Goal: Transaction & Acquisition: Purchase product/service

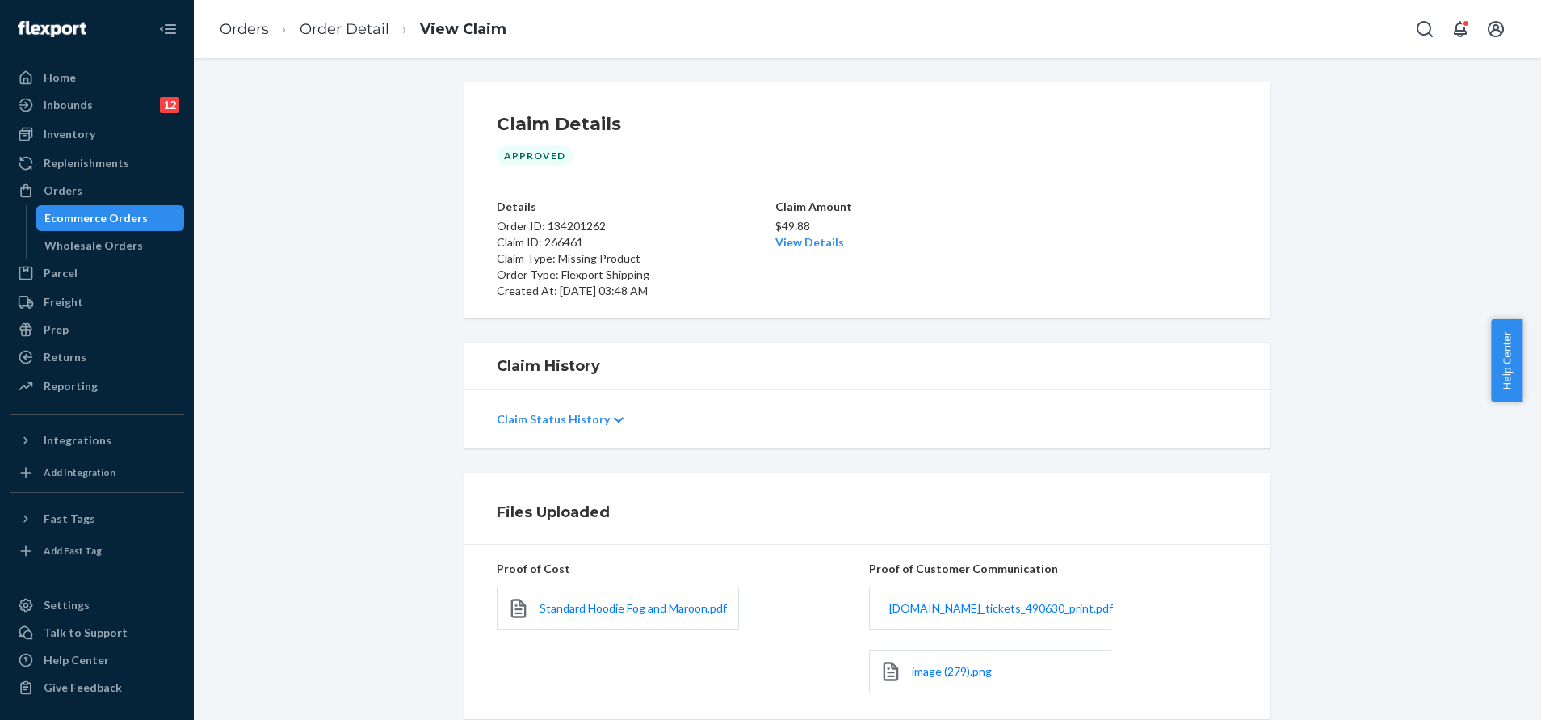
scroll to position [140, 0]
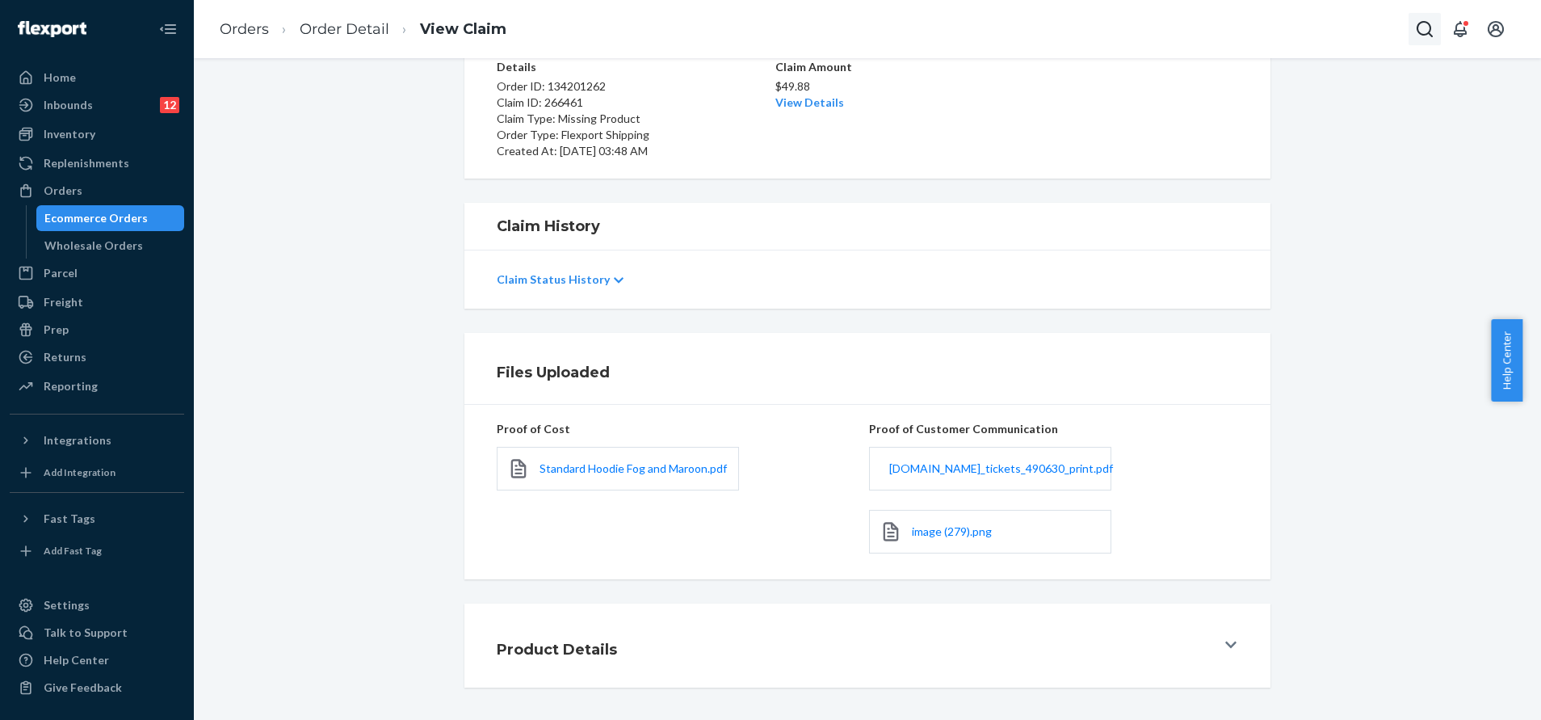
click at [1415, 36] on button "Open Search Box" at bounding box center [1425, 29] width 32 height 32
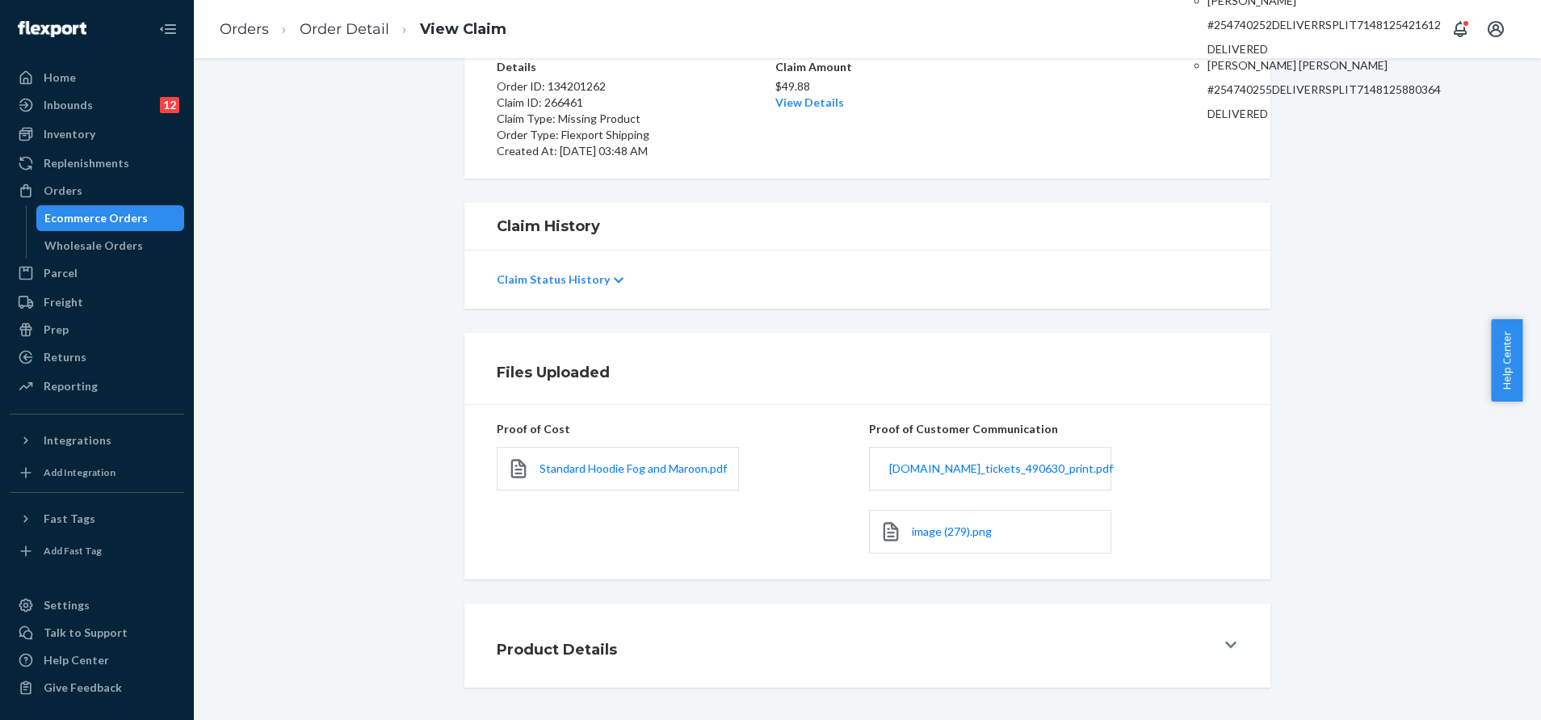
type input "254740252"
click at [1321, 9] on p "[PERSON_NAME]" at bounding box center [1324, 1] width 233 height 16
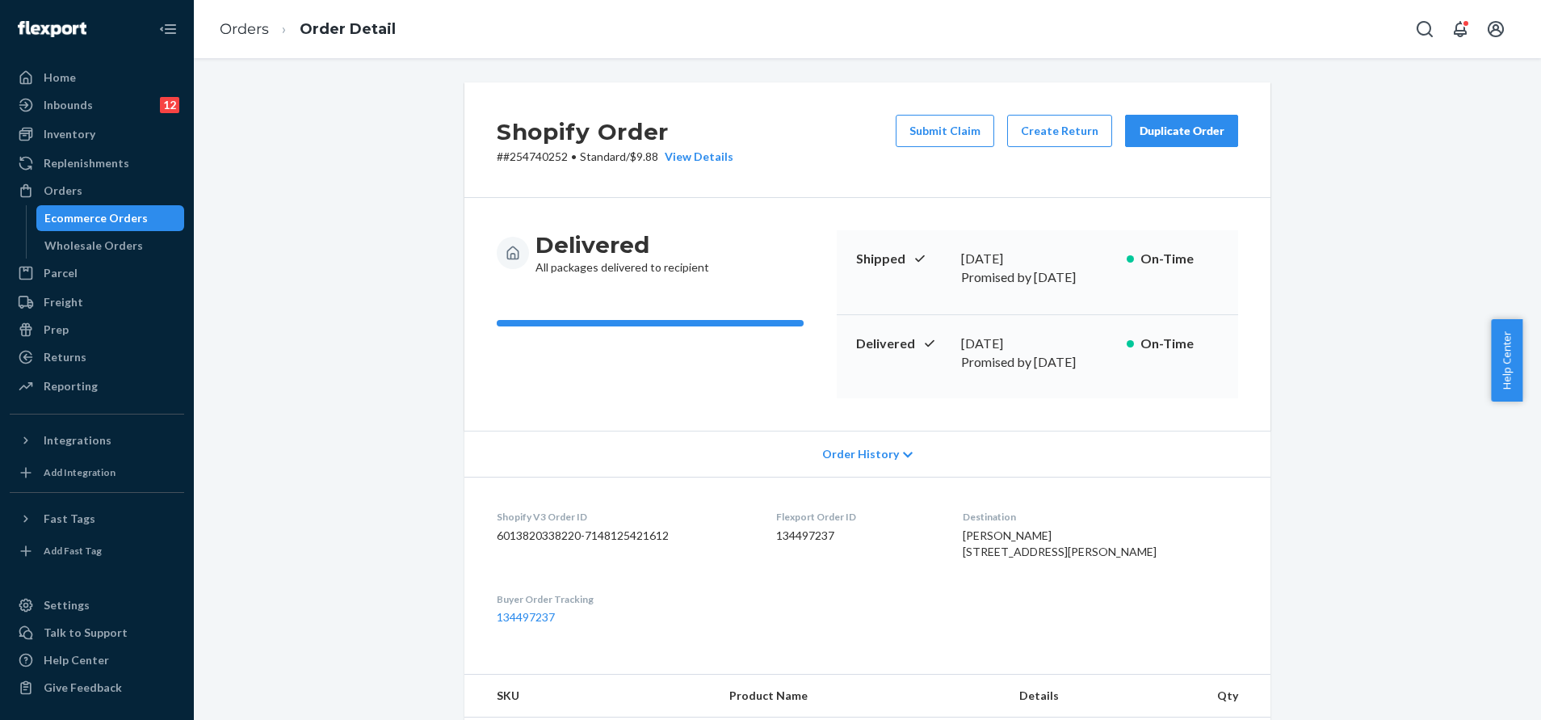
click at [1183, 136] on div "Duplicate Order" at bounding box center [1182, 131] width 86 height 16
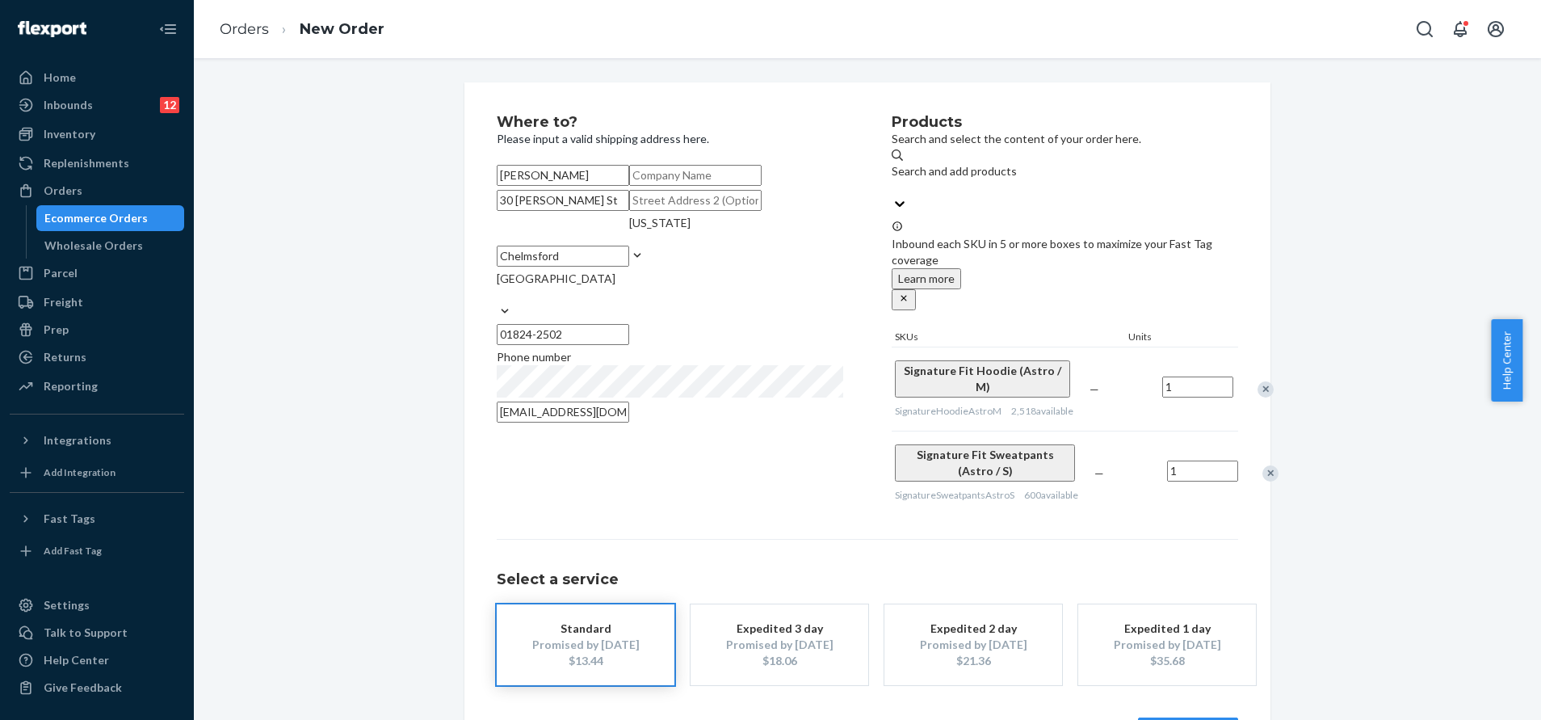
click at [1263, 465] on div "Remove Item" at bounding box center [1271, 473] width 16 height 16
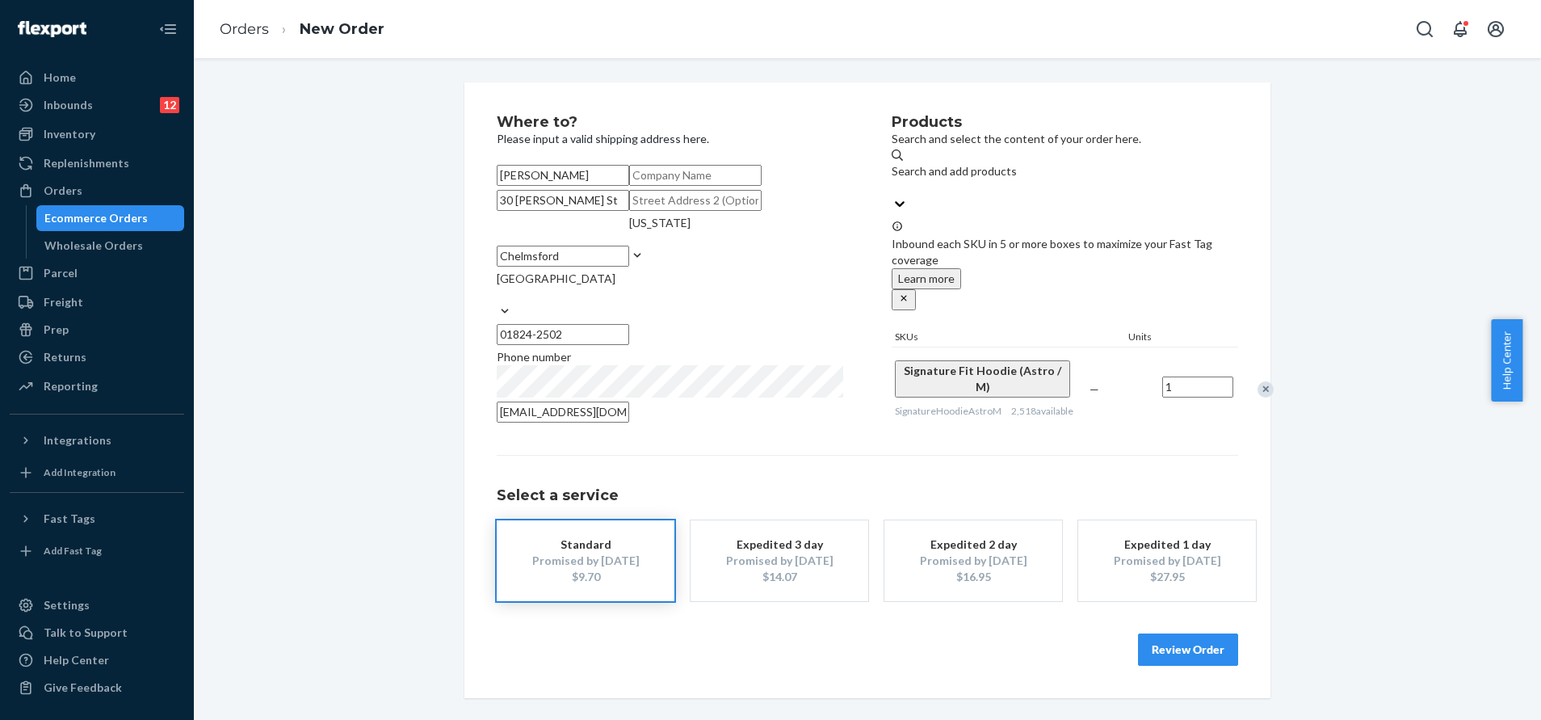
click at [729, 288] on div "[PERSON_NAME] [STREET_ADDRESS][PERSON_NAME][US_STATE][PHONE_NUMBER] Phone numbe…" at bounding box center [670, 296] width 347 height 262
click at [629, 211] on input "30 [PERSON_NAME] St" at bounding box center [563, 200] width 132 height 21
paste input ", Chelmsford MA 01824"
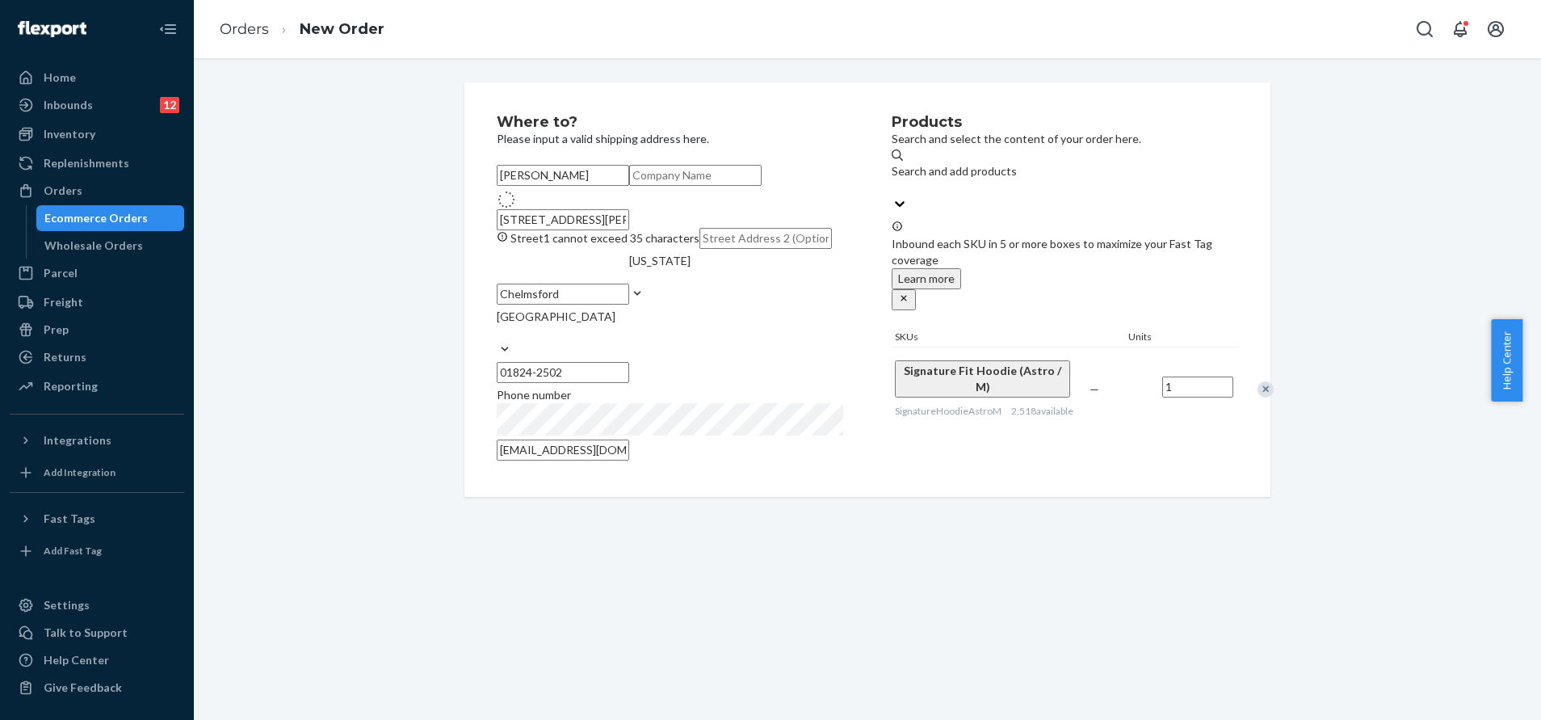
type input "30 [PERSON_NAME] St"
type input "01824"
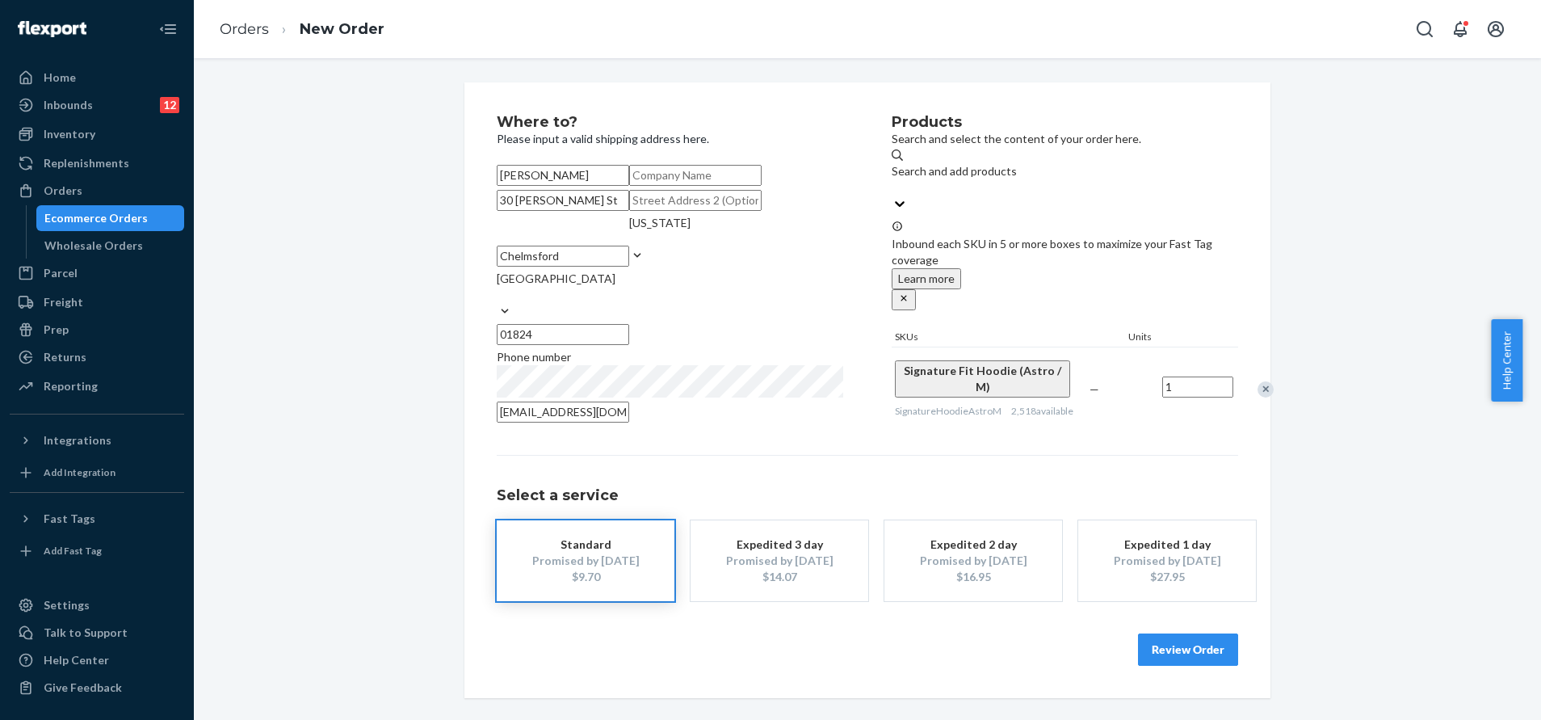
scroll to position [97, 0]
click at [1167, 666] on button "Review Order" at bounding box center [1188, 649] width 100 height 32
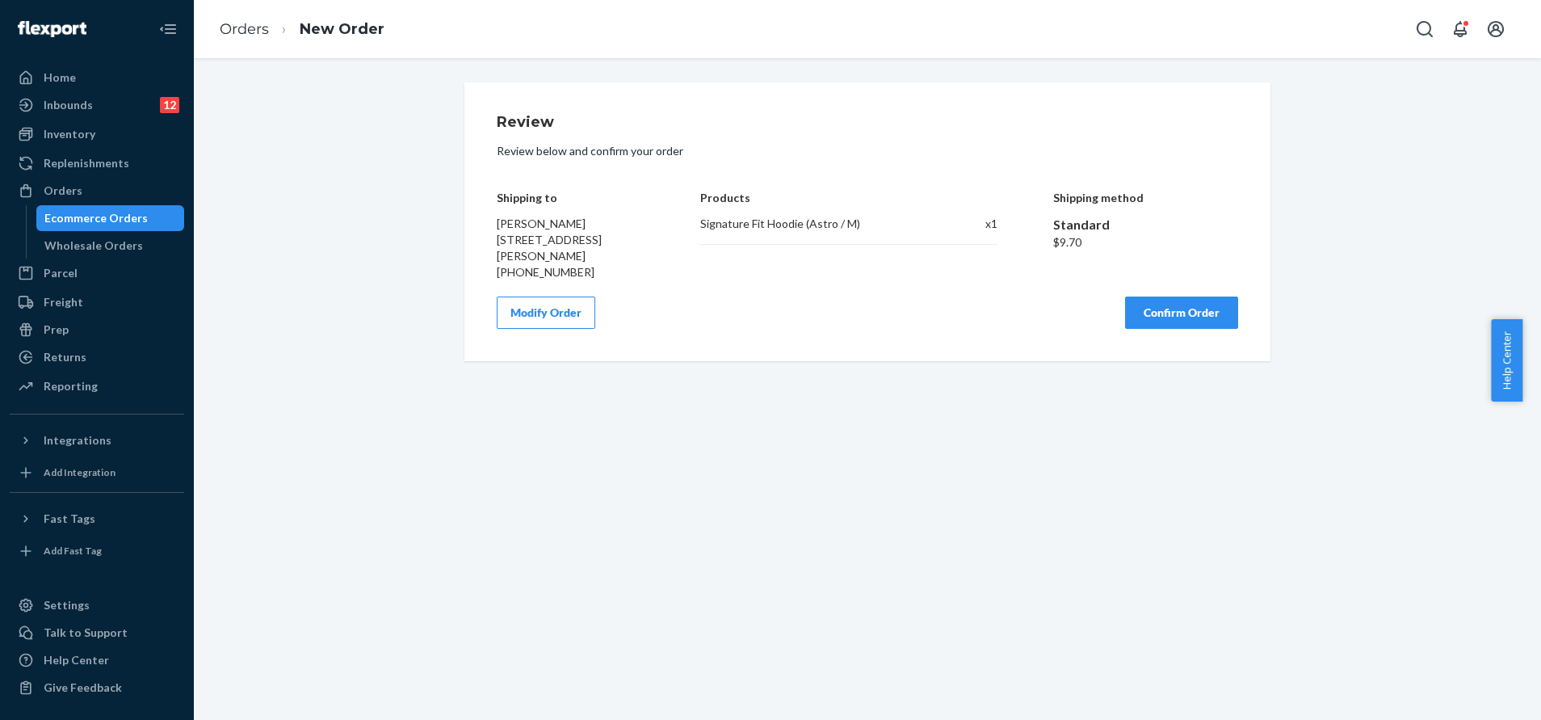
click at [1182, 314] on button "Confirm Order" at bounding box center [1181, 312] width 113 height 32
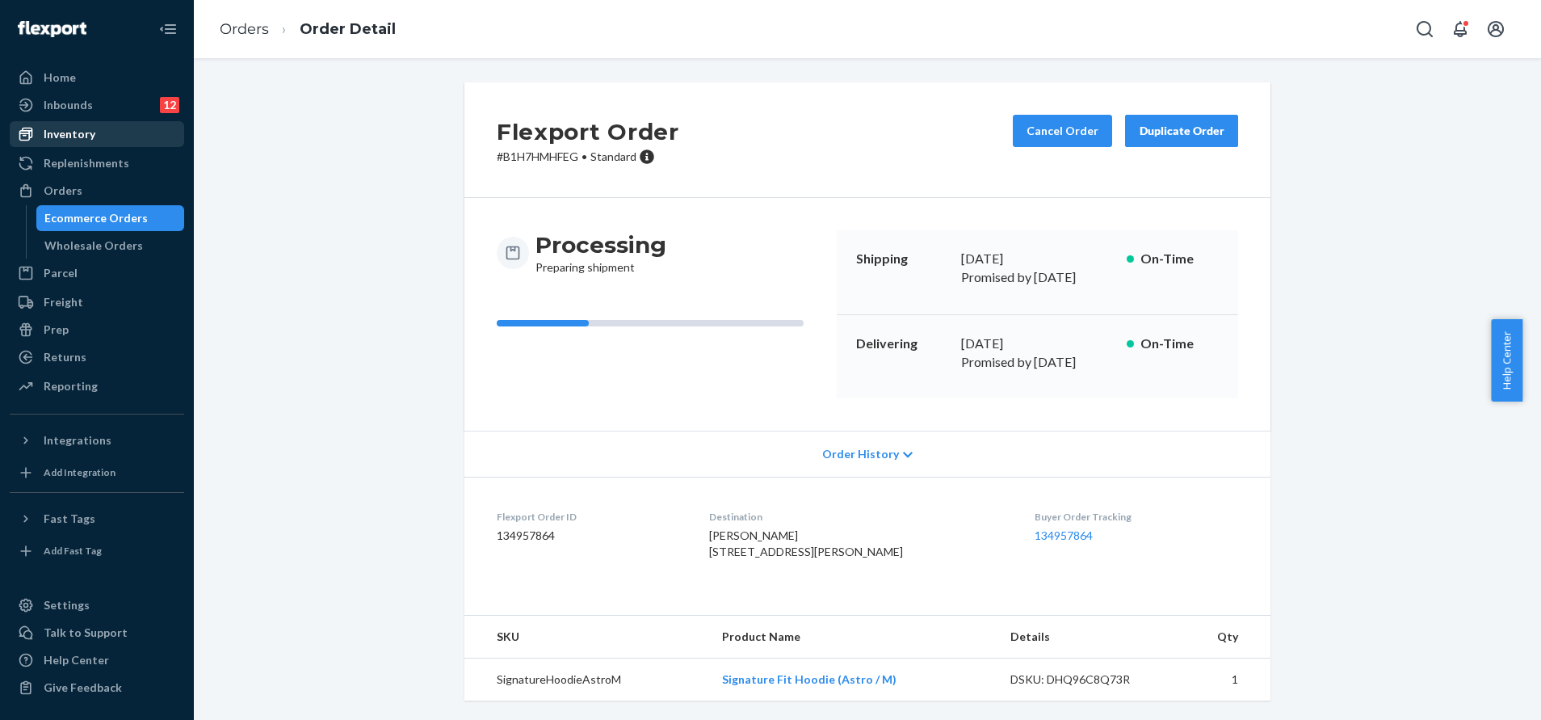
drag, startPoint x: 99, startPoint y: 137, endPoint x: 121, endPoint y: 137, distance: 21.8
click at [99, 137] on div "Inventory" at bounding box center [96, 134] width 171 height 23
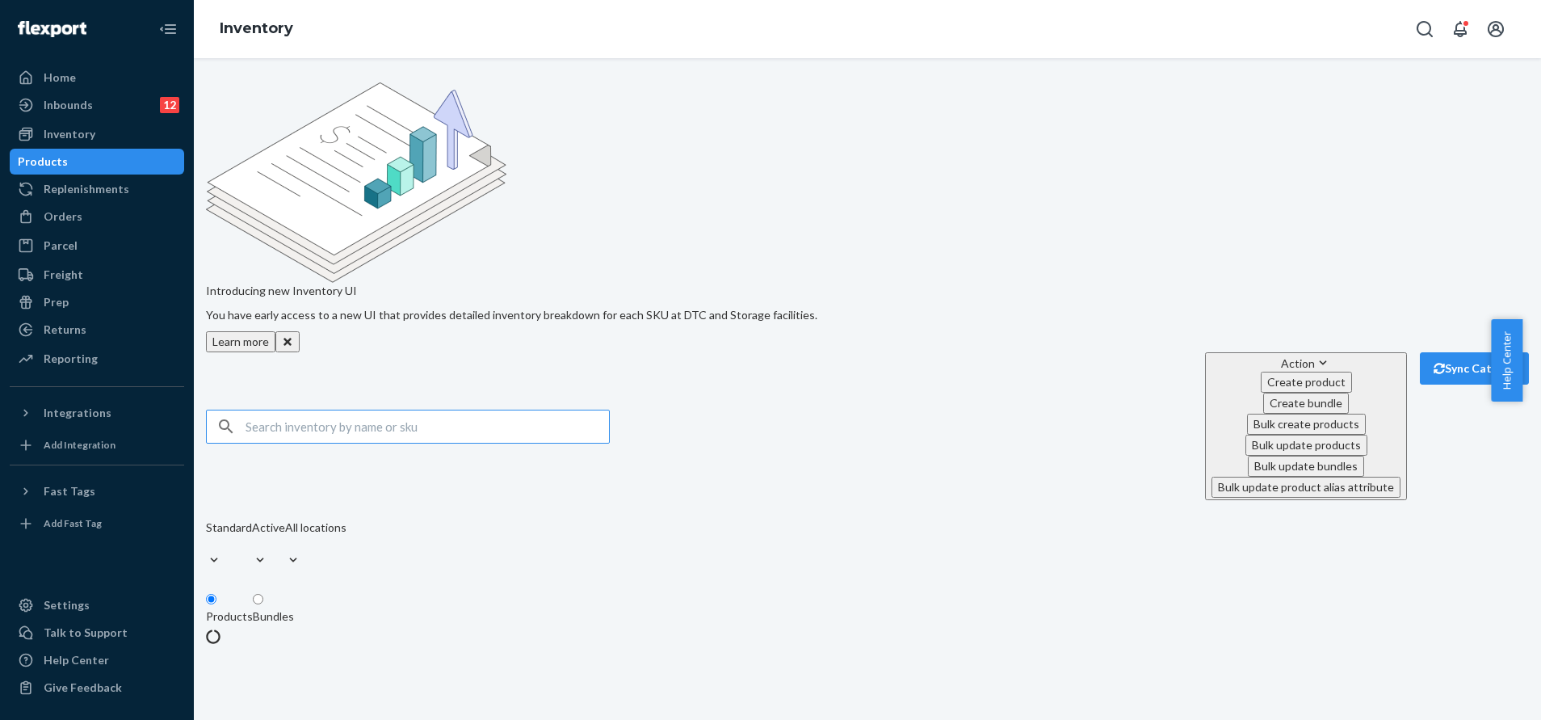
click at [446, 410] on input "text" at bounding box center [428, 426] width 364 height 32
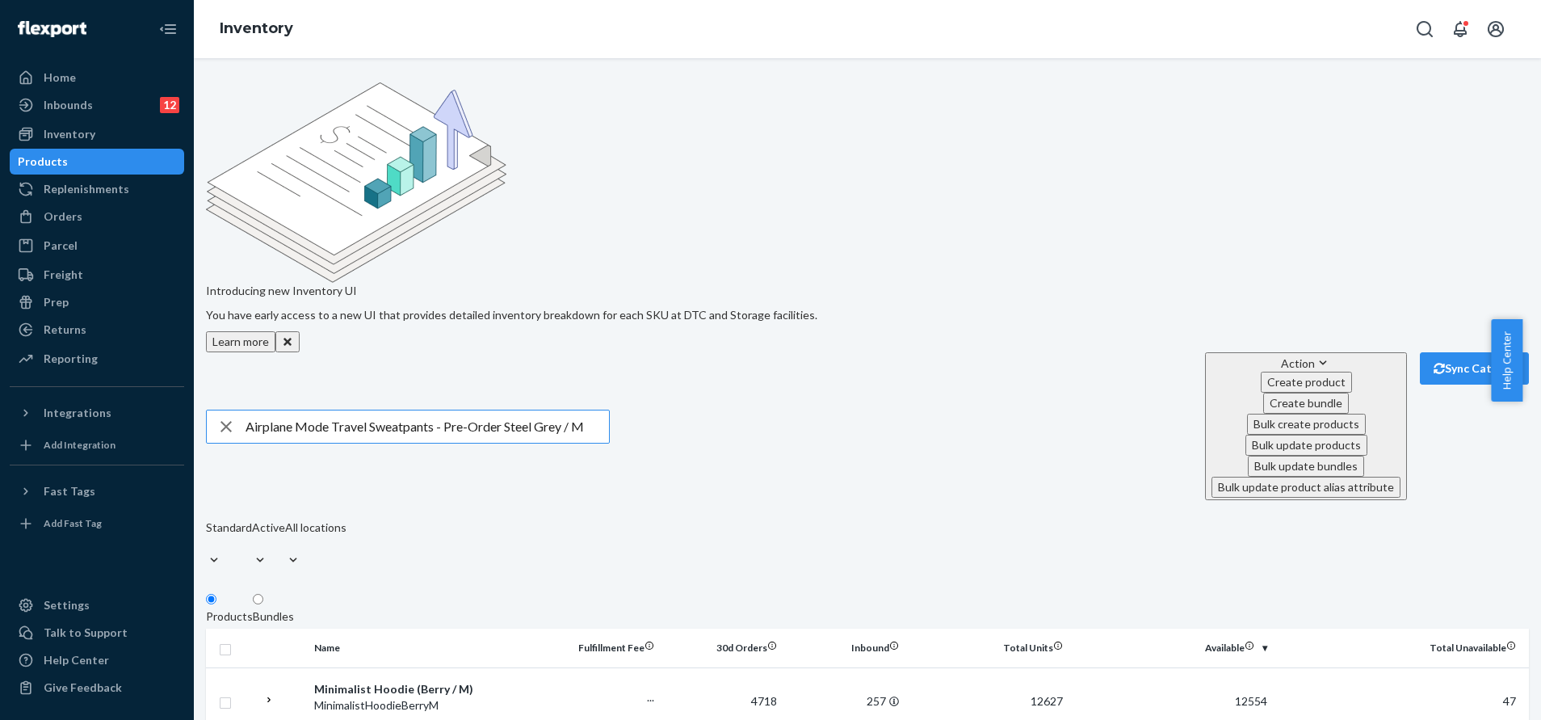
drag, startPoint x: 519, startPoint y: 240, endPoint x: 457, endPoint y: 235, distance: 62.4
click at [457, 410] on input "Airplane Mode Travel Sweatpants - Pre-Order Steel Grey / M" at bounding box center [428, 426] width 364 height 32
drag, startPoint x: 341, startPoint y: 242, endPoint x: 250, endPoint y: 227, distance: 91.8
click at [250, 410] on div "Airplane Mode Travel Sweatpants - Steel Grey / M" at bounding box center [408, 426] width 402 height 32
click at [347, 410] on input "DND Travel Sweatpants - Steel Grey / M" at bounding box center [428, 426] width 364 height 32
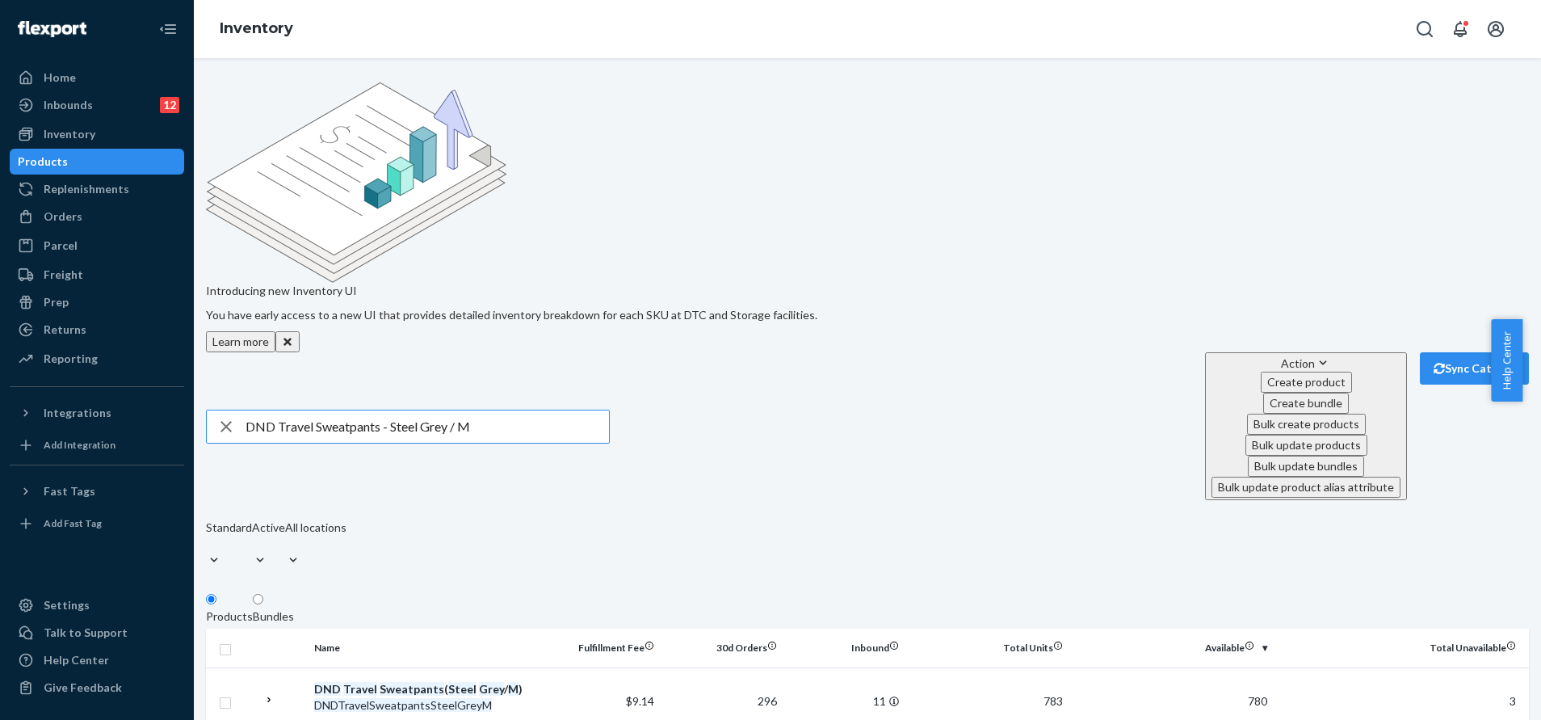
click at [347, 410] on input "DND Travel Sweatpants - Steel Grey / M" at bounding box center [428, 426] width 364 height 32
click at [502, 410] on input "DND Travel Hoodie - Steel Grey / M" at bounding box center [428, 426] width 364 height 32
click at [452, 410] on input "DND Travel Hoodie - Steel Grey / XL" at bounding box center [428, 426] width 364 height 32
click at [532, 410] on input "DND Travel Hoodie - Steel Grey / XL" at bounding box center [428, 426] width 364 height 32
type input "DND Travel Hoodie - Steel Grey / 2X"
